Goal: Complete application form

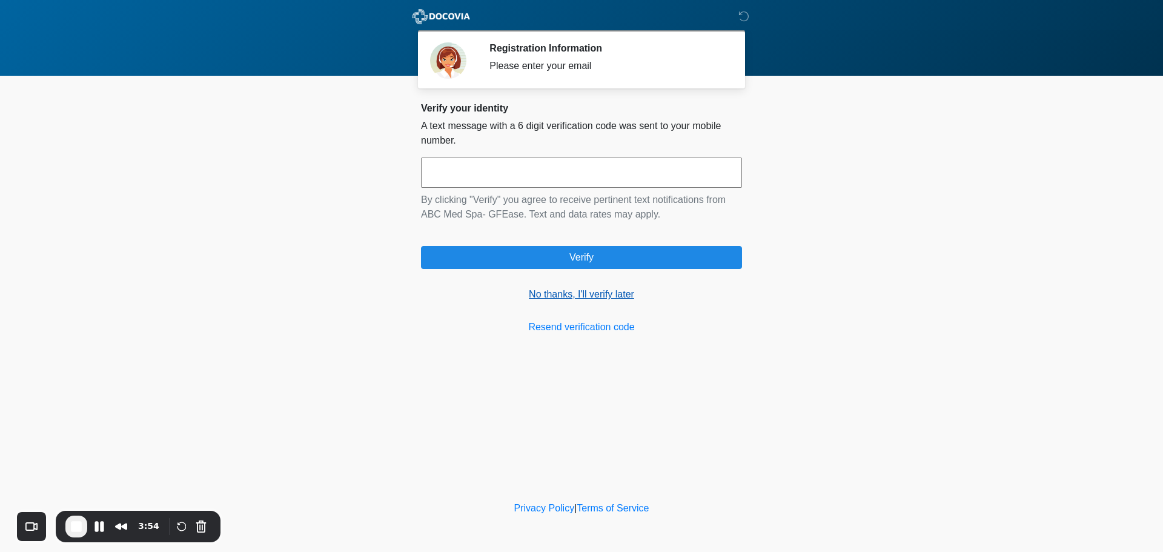
click at [609, 296] on link "No thanks, I'll verify later" at bounding box center [581, 294] width 321 height 15
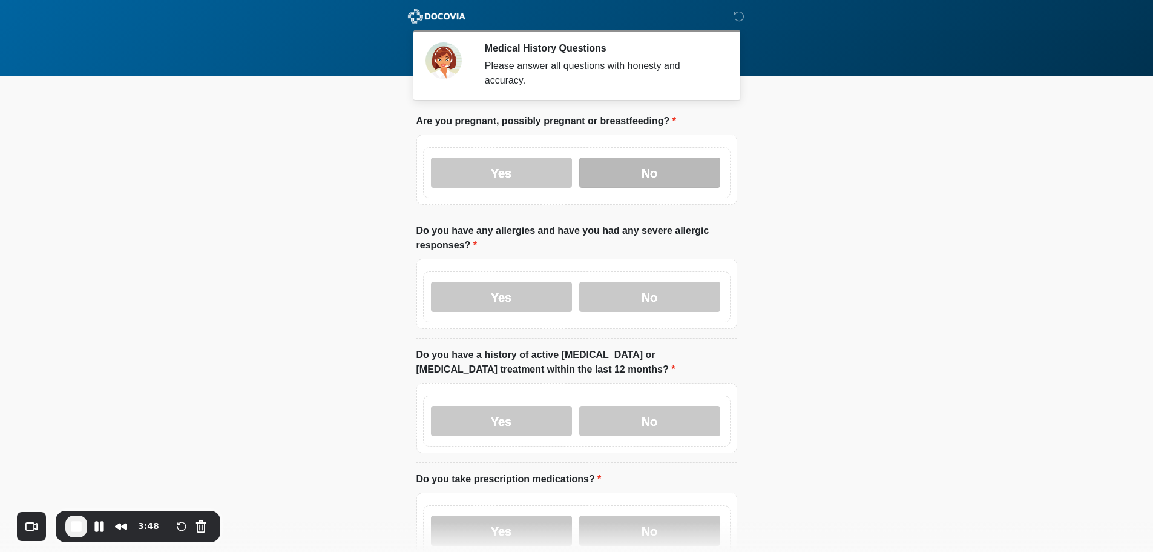
click at [645, 167] on label "No" at bounding box center [649, 172] width 141 height 30
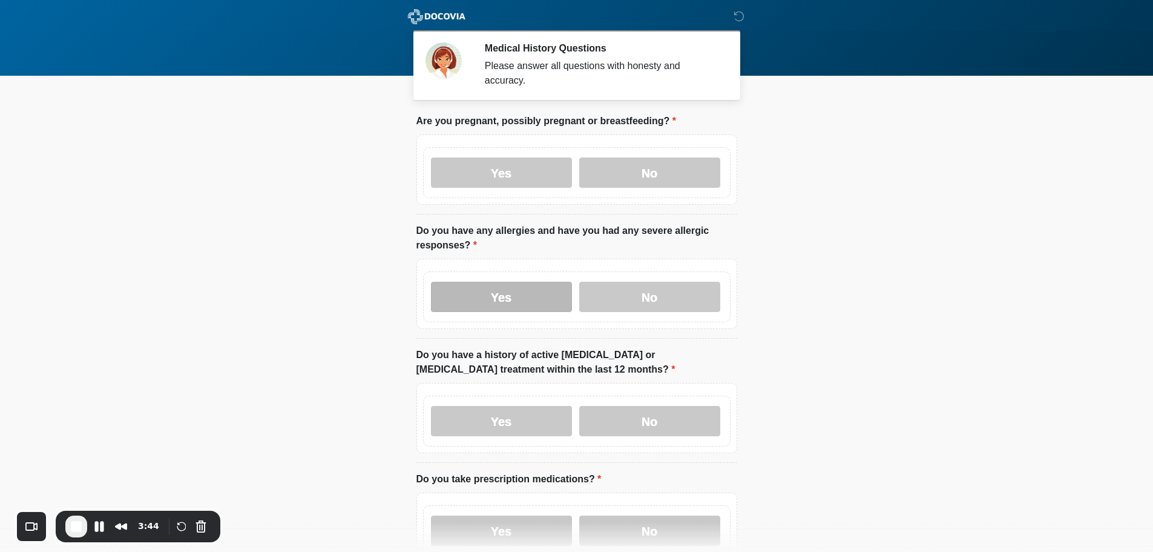
click at [506, 296] on label "Yes" at bounding box center [501, 297] width 141 height 30
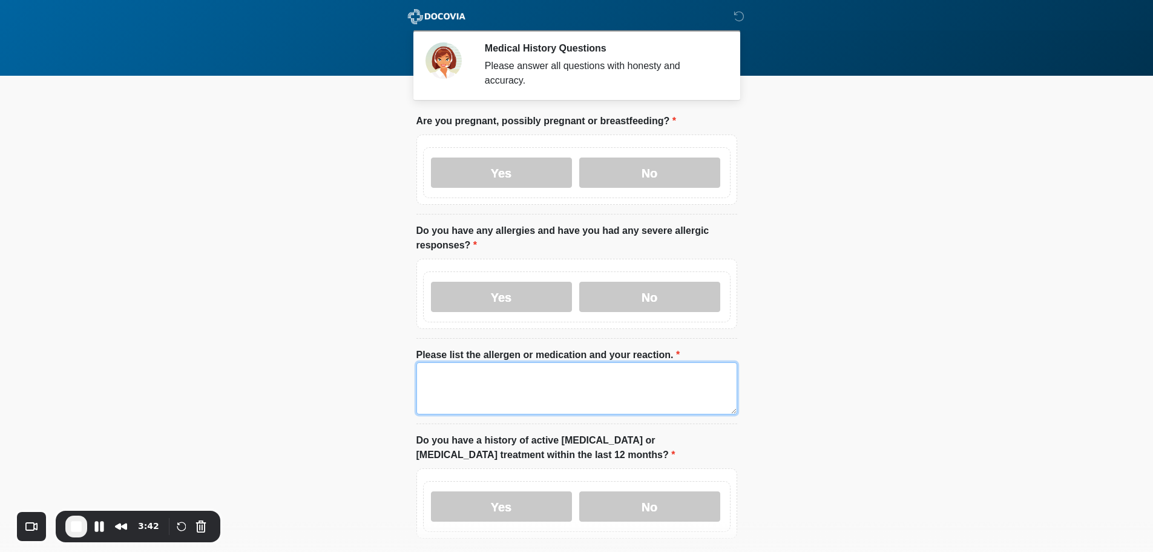
click at [527, 374] on textarea "Please list the allergen or medication and your reaction." at bounding box center [577, 388] width 321 height 52
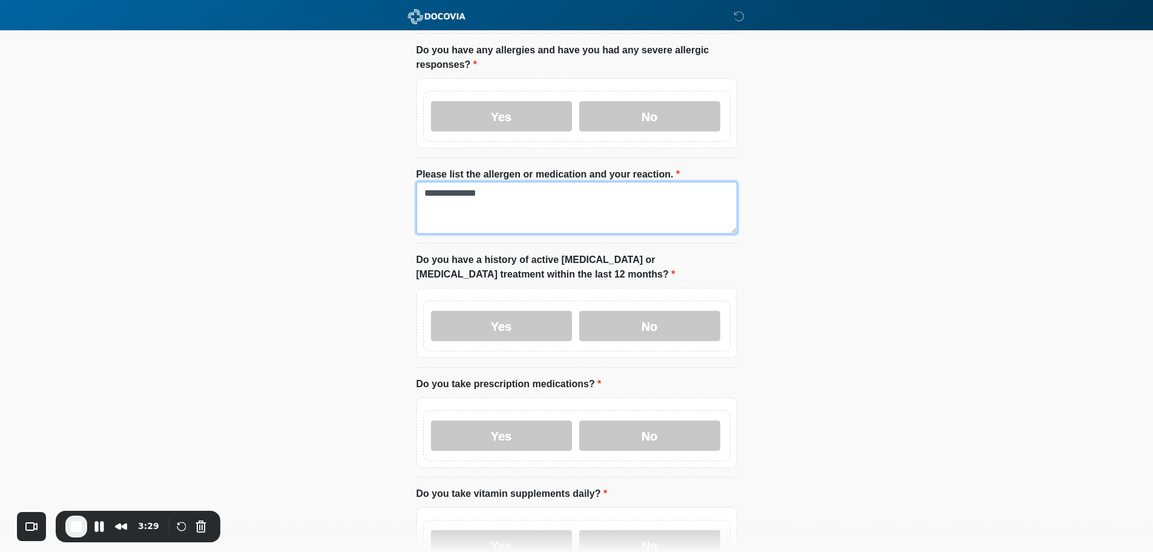
scroll to position [182, 0]
type textarea "**********"
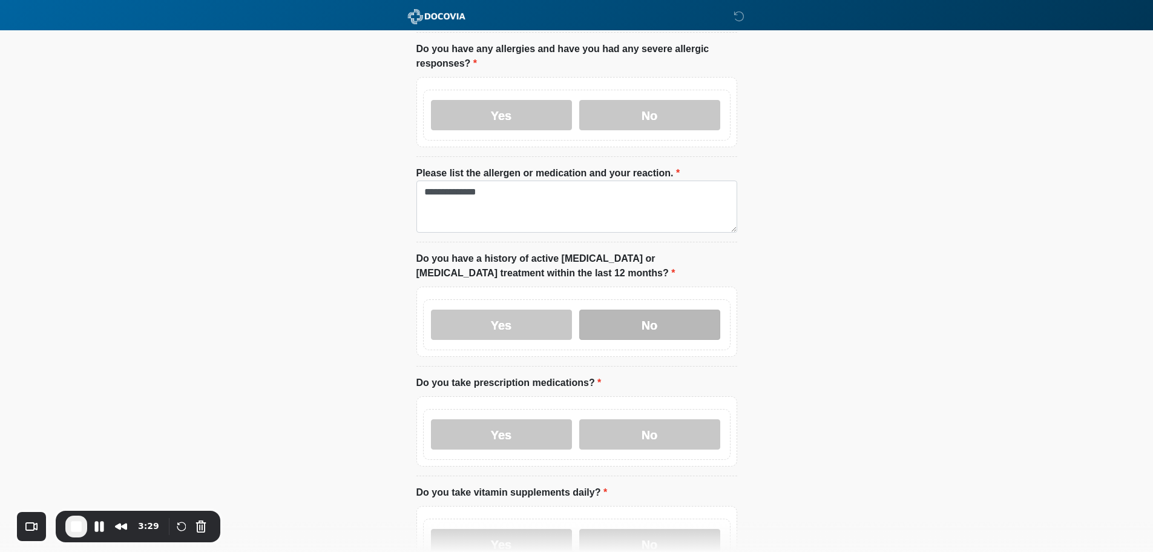
click at [652, 318] on label "No" at bounding box center [649, 324] width 141 height 30
click at [541, 421] on label "Yes" at bounding box center [501, 434] width 141 height 30
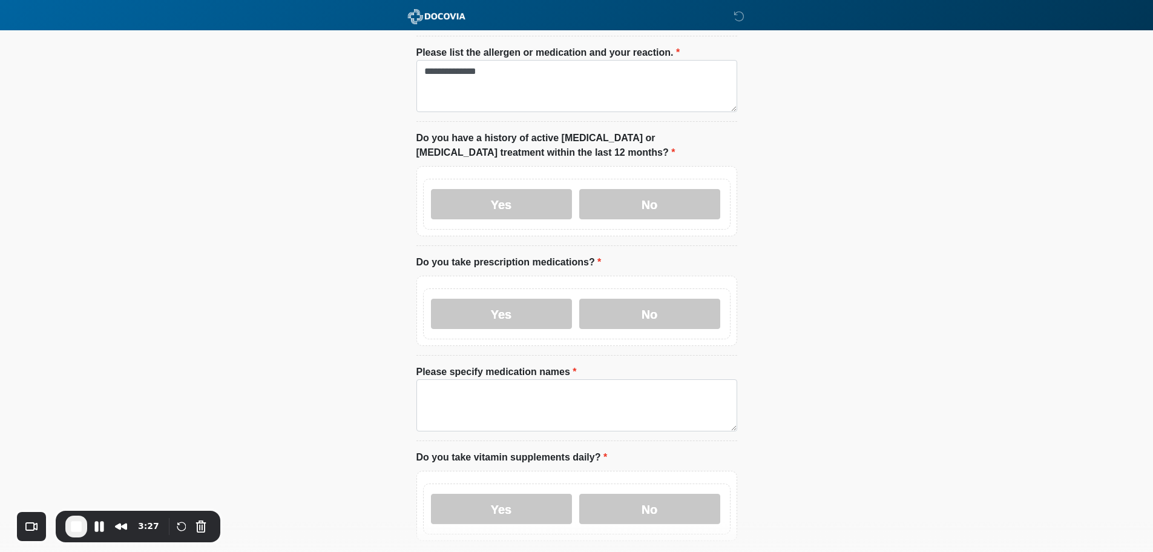
scroll to position [303, 0]
click at [619, 314] on label "No" at bounding box center [649, 313] width 141 height 30
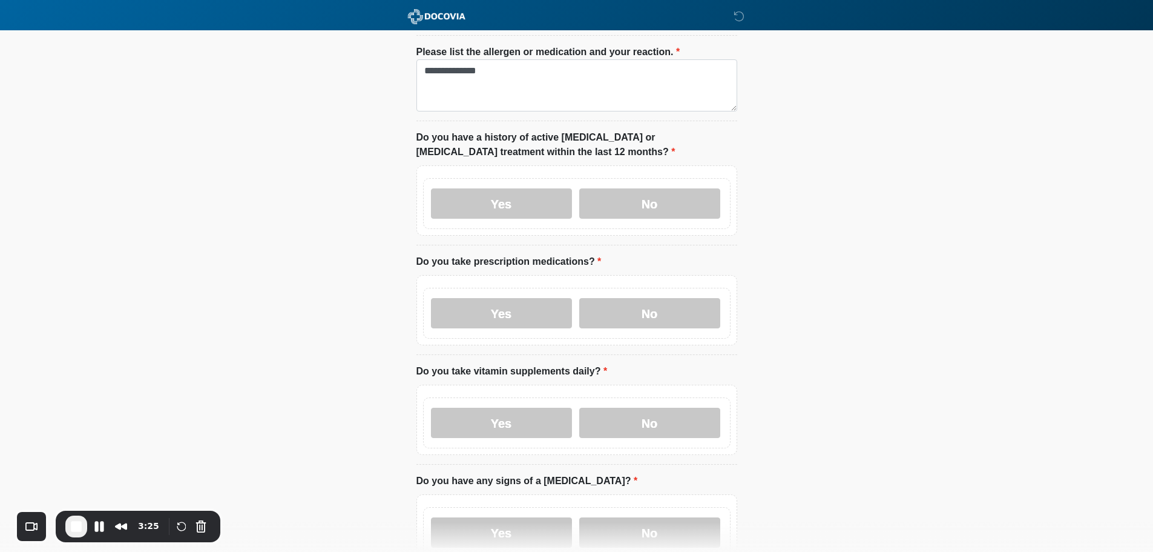
click at [630, 427] on div "Yes No" at bounding box center [577, 422] width 308 height 51
click at [635, 414] on label "No" at bounding box center [649, 423] width 141 height 30
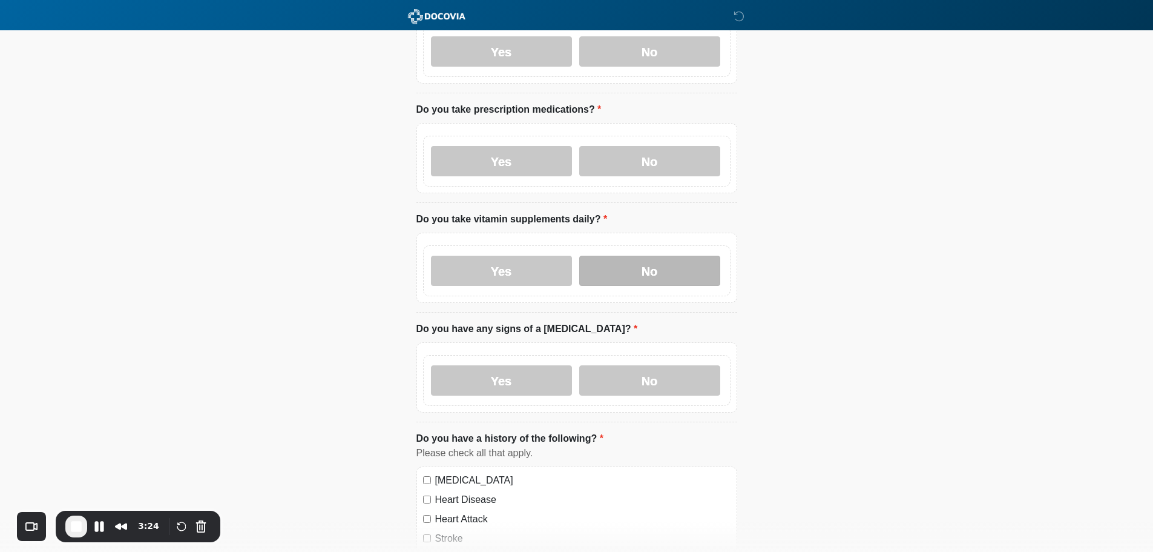
scroll to position [484, 0]
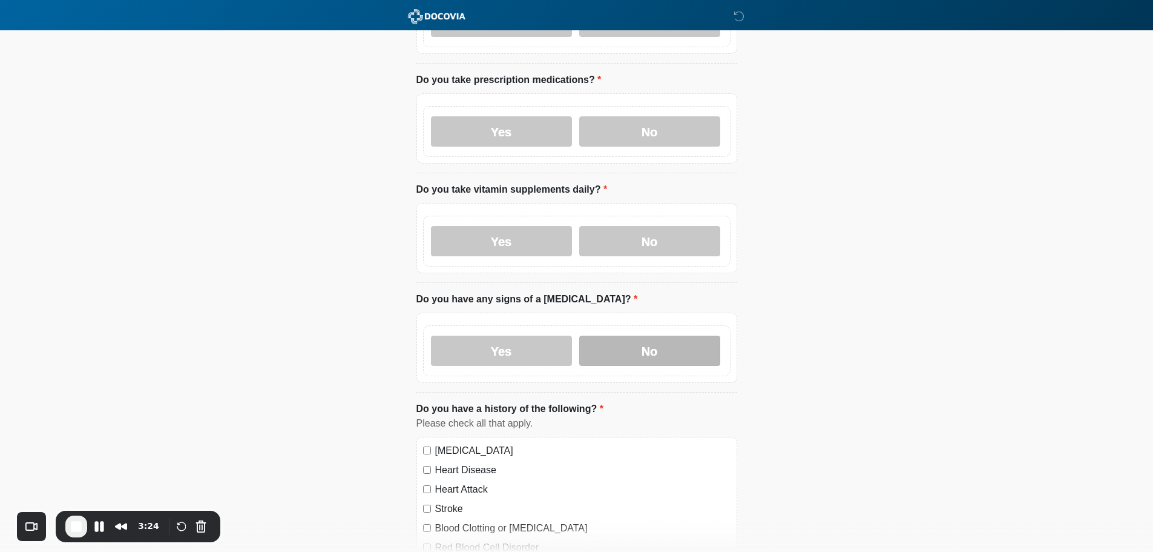
click at [632, 335] on label "No" at bounding box center [649, 350] width 141 height 30
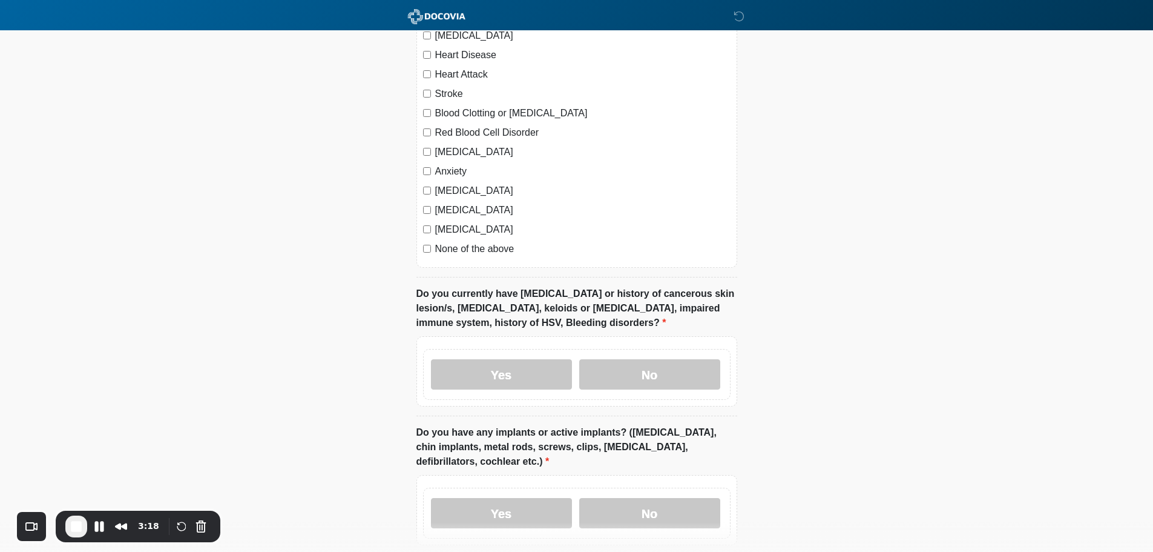
scroll to position [969, 0]
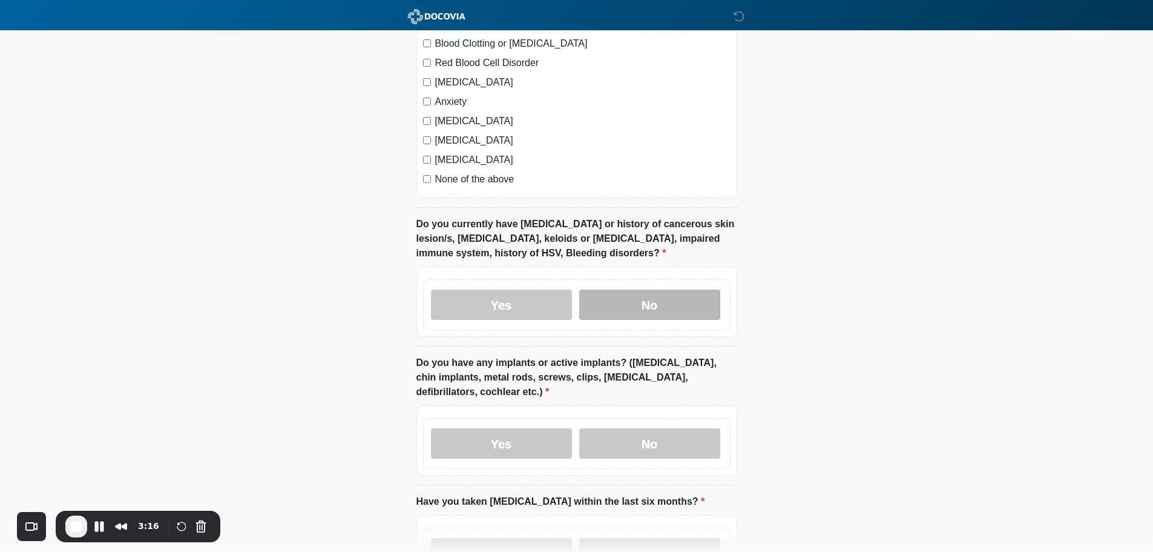
click at [612, 289] on label "No" at bounding box center [649, 304] width 141 height 30
click at [650, 429] on label "No" at bounding box center [649, 443] width 141 height 30
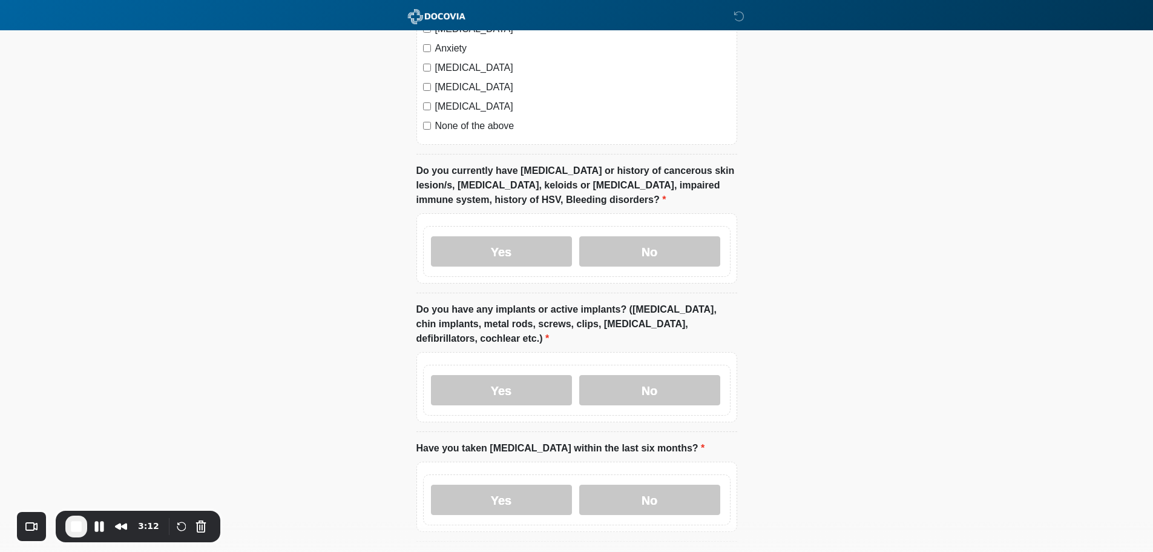
scroll to position [1098, 0]
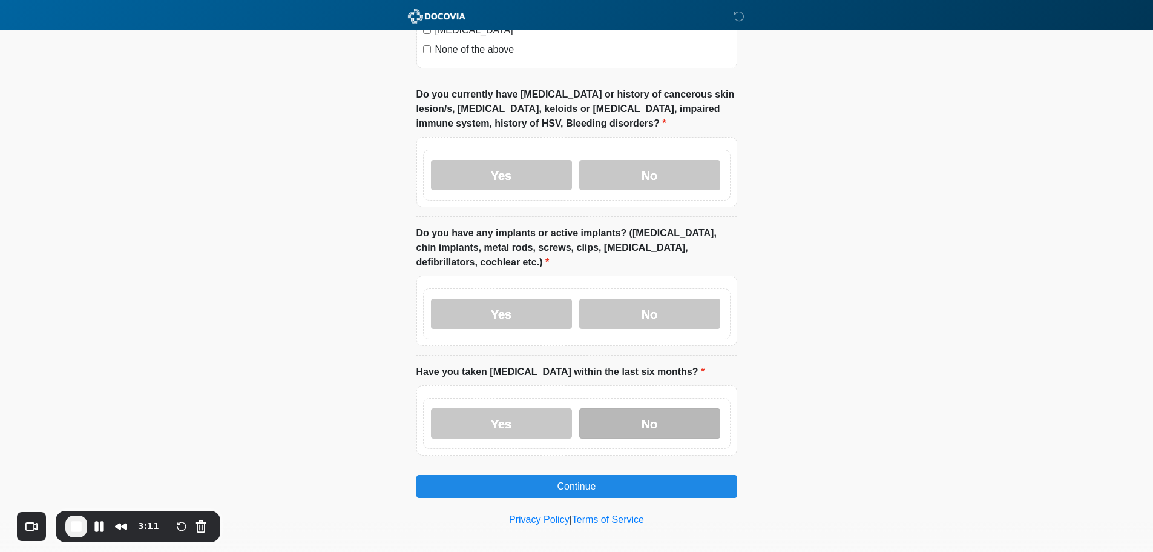
click at [648, 408] on label "No" at bounding box center [649, 423] width 141 height 30
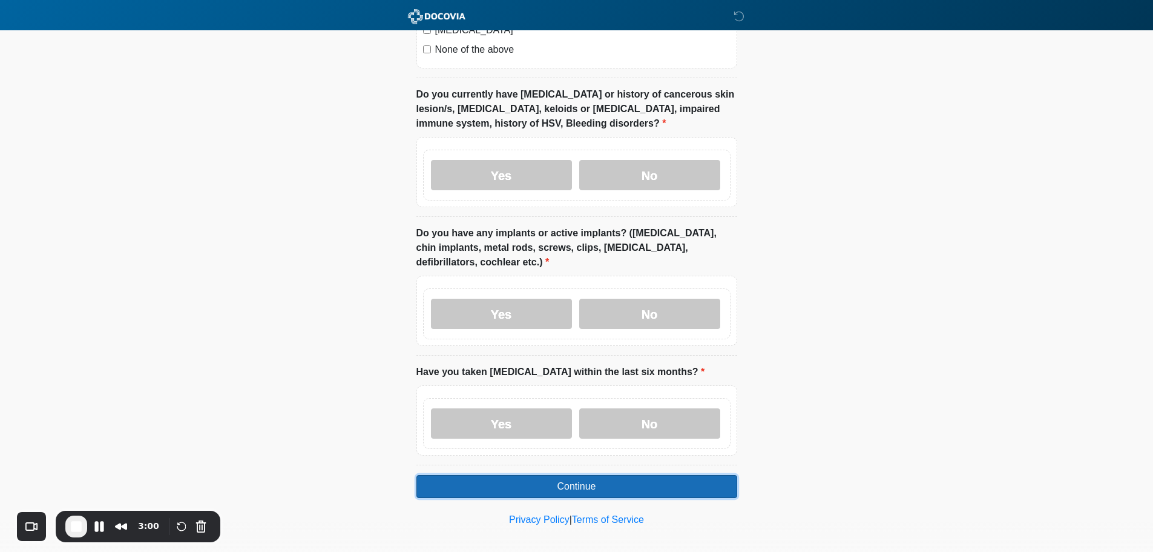
click at [573, 475] on button "Continue" at bounding box center [577, 486] width 321 height 23
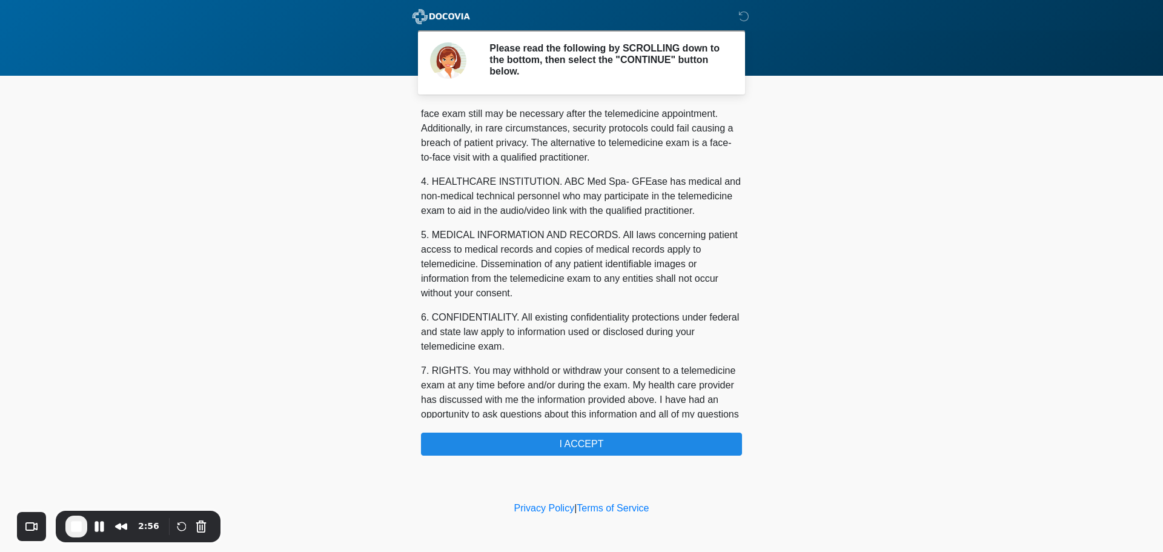
scroll to position [408, 0]
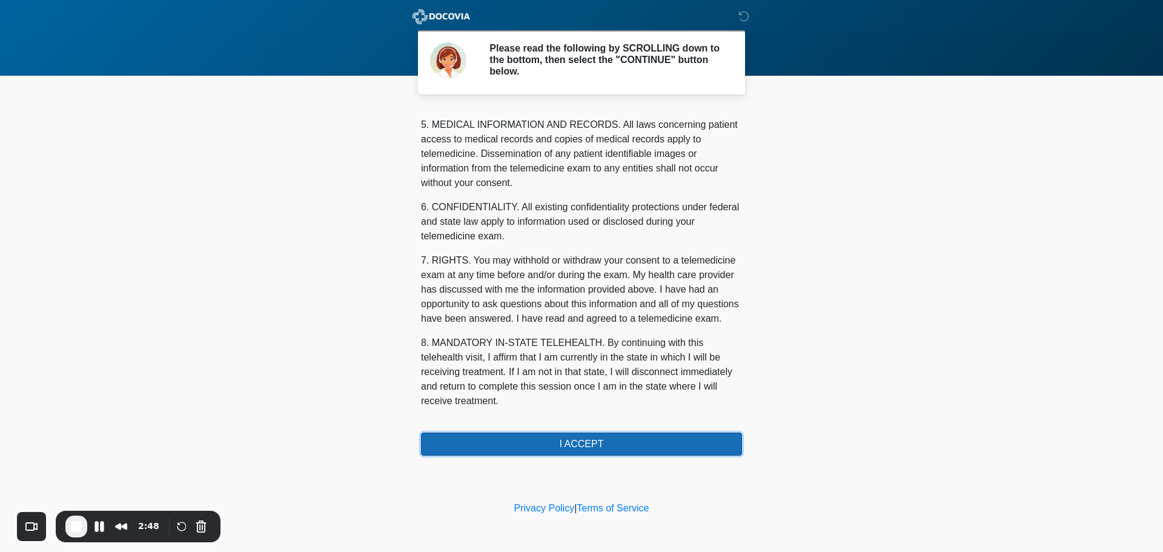
click at [598, 444] on button "I ACCEPT" at bounding box center [581, 443] width 321 height 23
